Goal: Communication & Community: Answer question/provide support

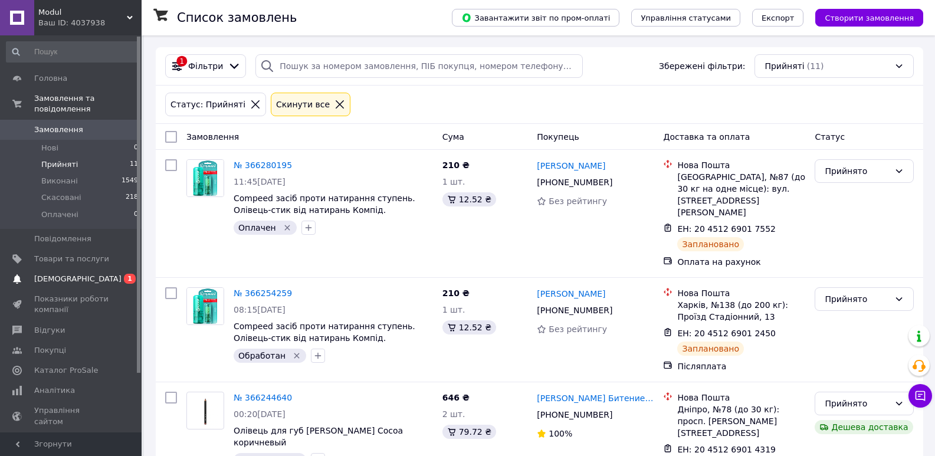
click at [59, 274] on span "[DEMOGRAPHIC_DATA]" at bounding box center [77, 279] width 87 height 11
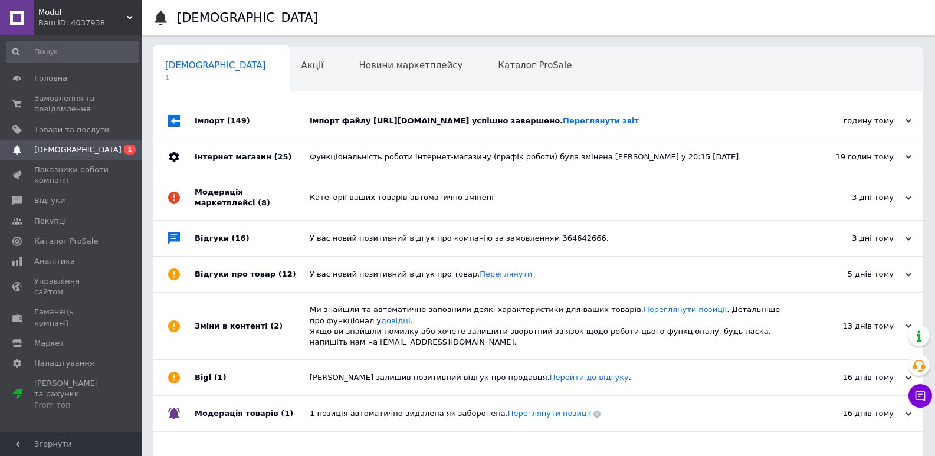
click at [227, 125] on span "(149)" at bounding box center [238, 120] width 23 height 9
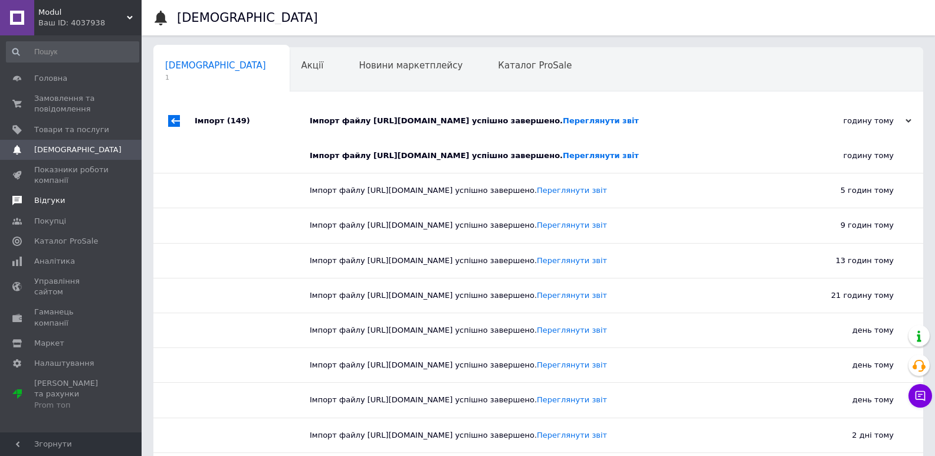
click at [47, 202] on span "Відгуки" at bounding box center [49, 200] width 31 height 11
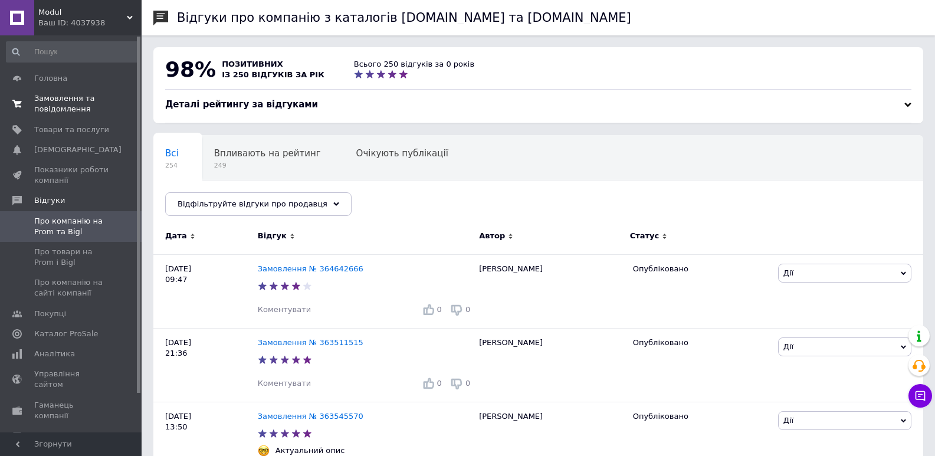
click at [62, 109] on span "Замовлення та повідомлення" at bounding box center [71, 103] width 75 height 21
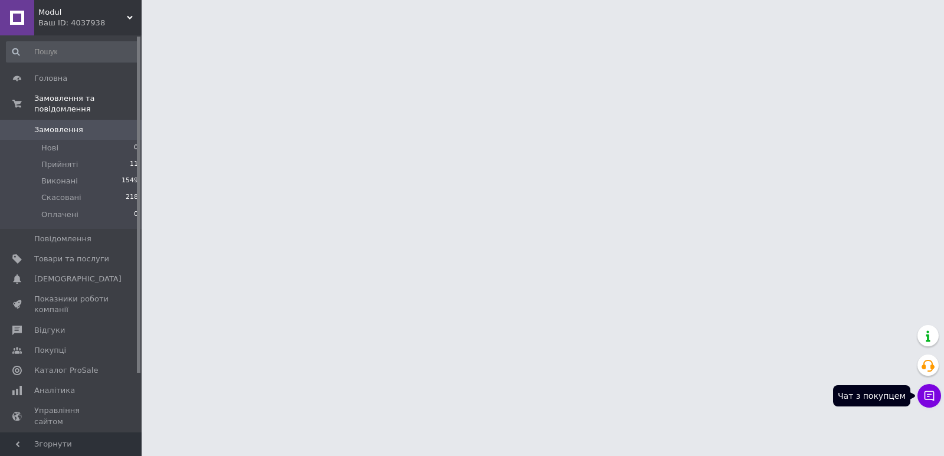
click at [924, 399] on icon at bounding box center [929, 396] width 12 height 12
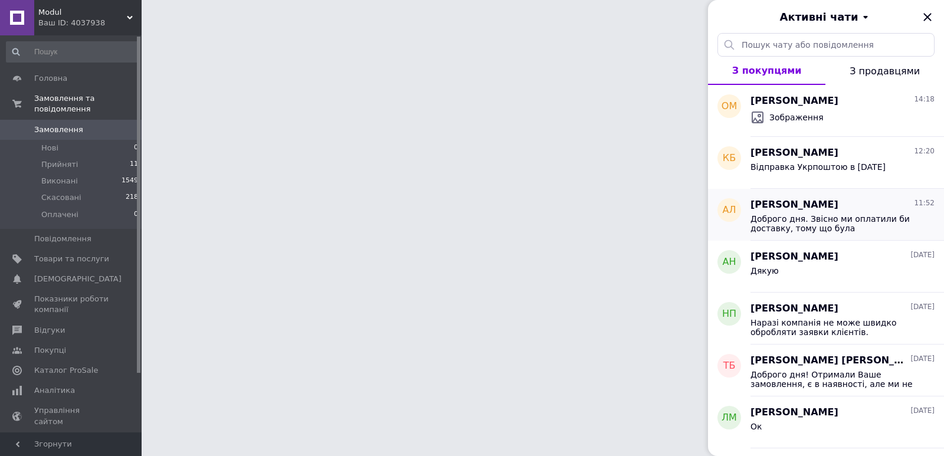
click at [845, 226] on span "Доброго дня. Звісно ми оплатили би доставку, тому що була переадресація по наші…" at bounding box center [834, 223] width 168 height 19
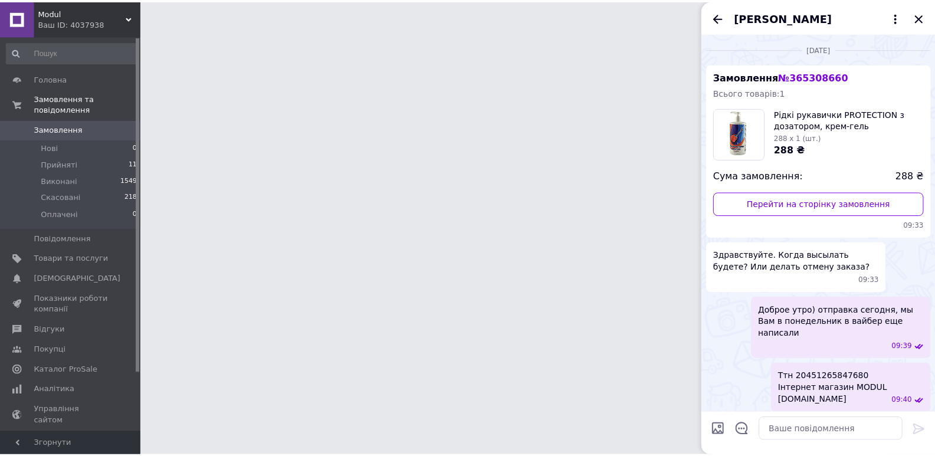
scroll to position [1278, 0]
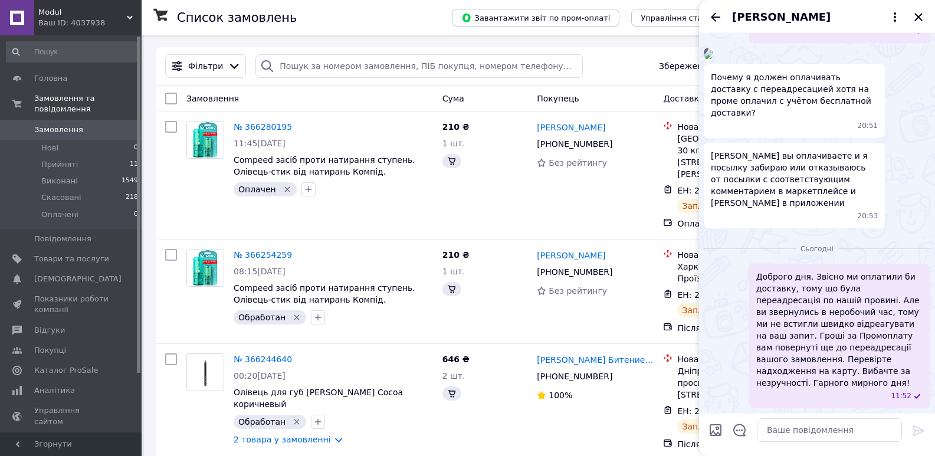
click at [929, 19] on div "[PERSON_NAME]" at bounding box center [817, 16] width 236 height 33
click at [921, 15] on icon "Закрити" at bounding box center [918, 17] width 8 height 8
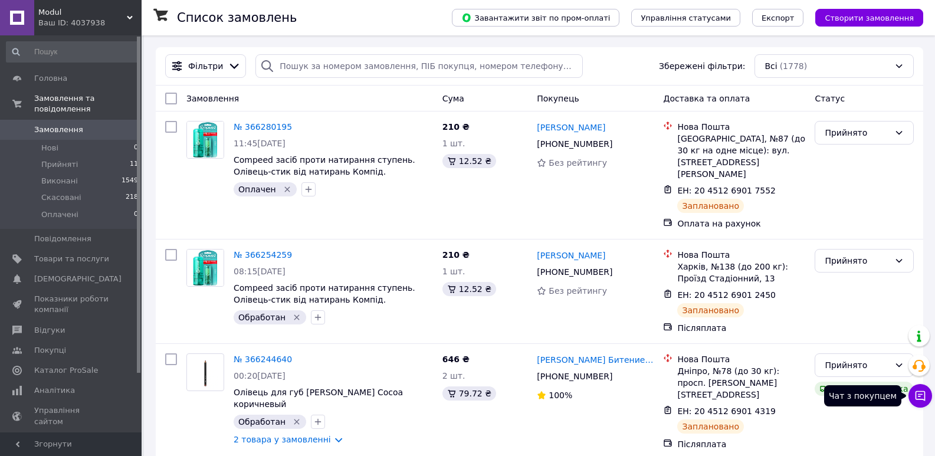
click at [914, 396] on button "Чат з покупцем" at bounding box center [920, 396] width 24 height 24
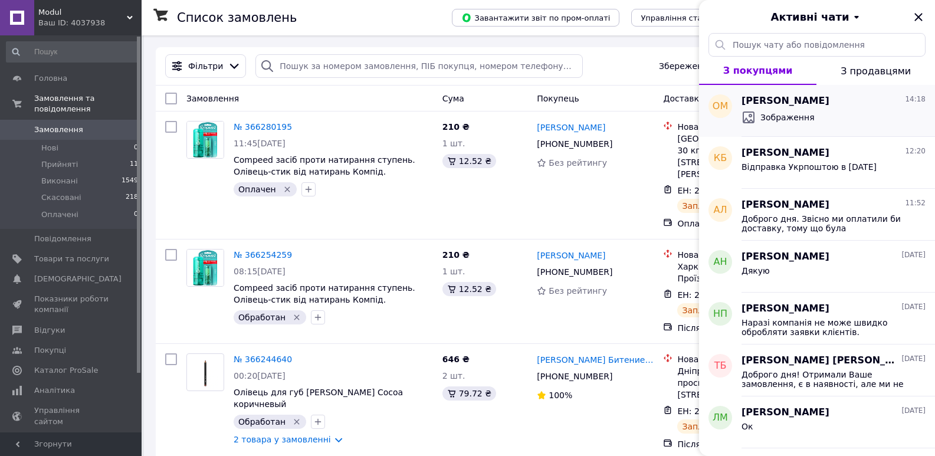
click at [792, 117] on span "Зображення" at bounding box center [787, 117] width 54 height 12
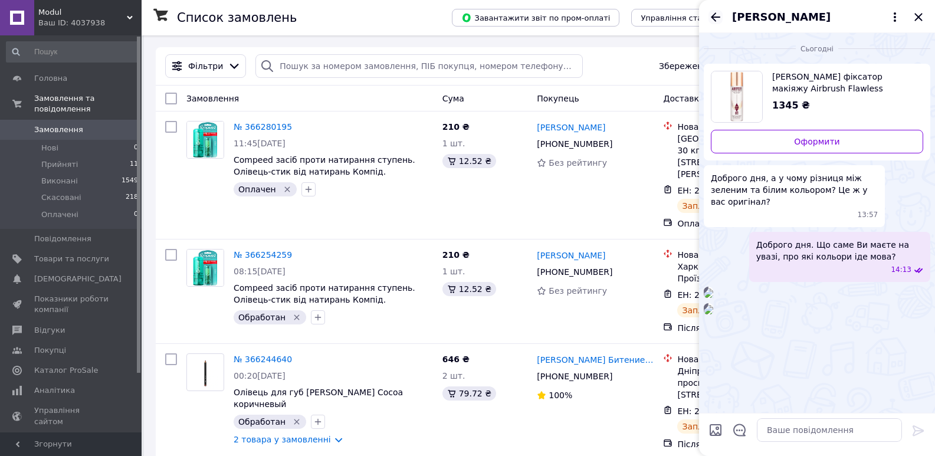
click at [717, 16] on icon "Назад" at bounding box center [715, 17] width 14 height 14
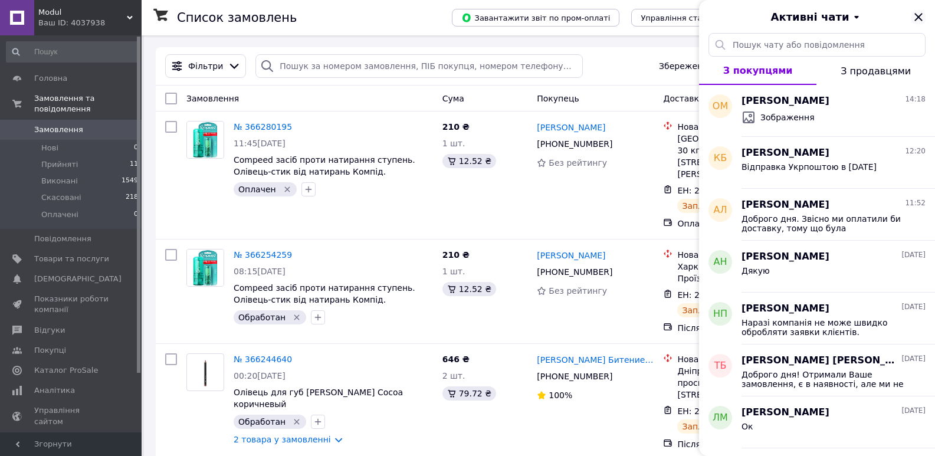
click at [917, 15] on icon "Закрити" at bounding box center [918, 17] width 14 height 14
